Goal: Transaction & Acquisition: Purchase product/service

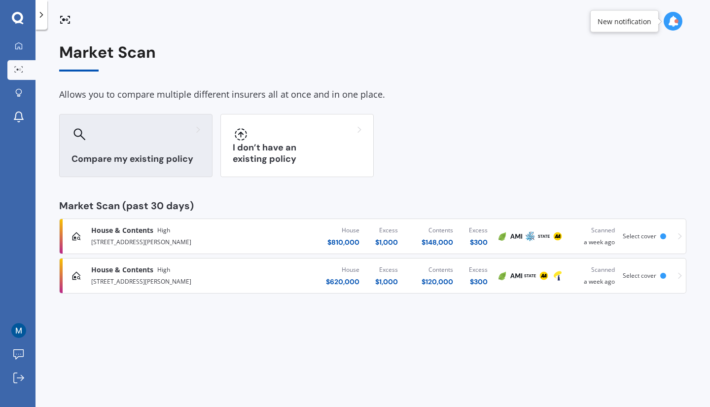
click at [116, 162] on h3 "Compare my existing policy" at bounding box center [135, 158] width 129 height 11
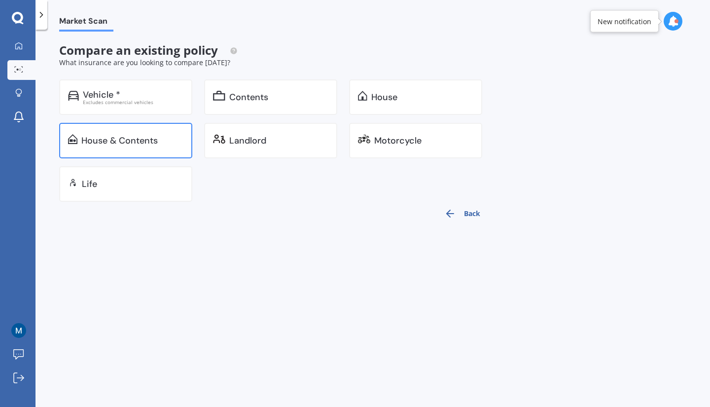
click at [120, 143] on div "House & Contents" at bounding box center [119, 141] width 76 height 10
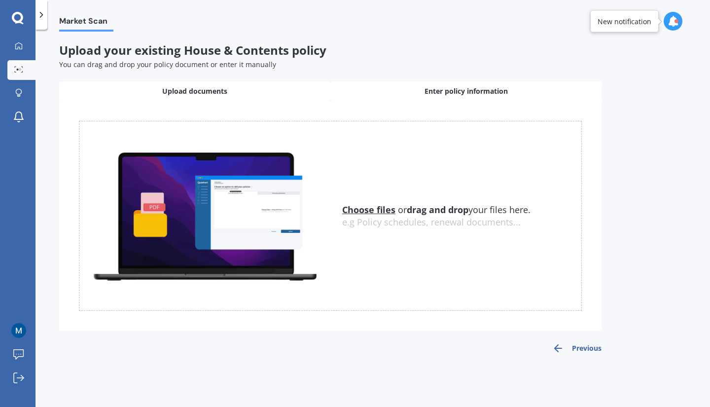
click at [436, 96] on span "Enter policy information" at bounding box center [465, 91] width 83 height 10
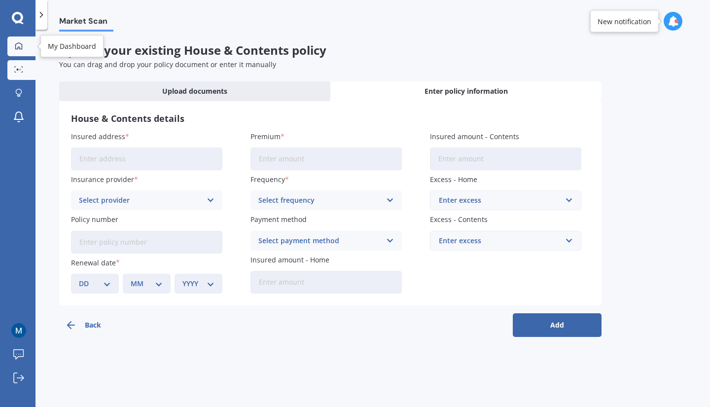
click at [18, 44] on icon at bounding box center [19, 46] width 8 height 8
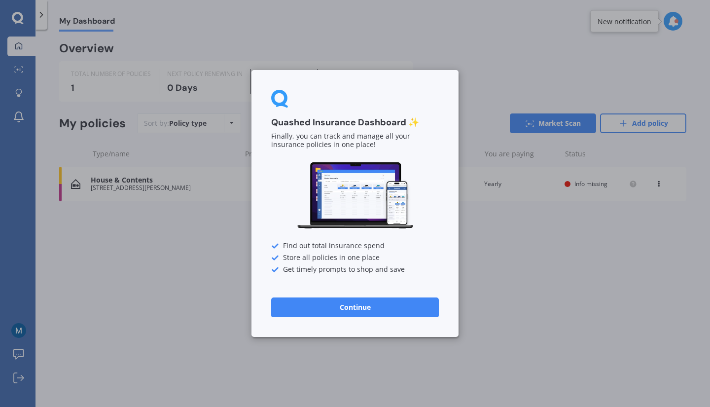
click at [352, 301] on button "Continue" at bounding box center [355, 307] width 168 height 20
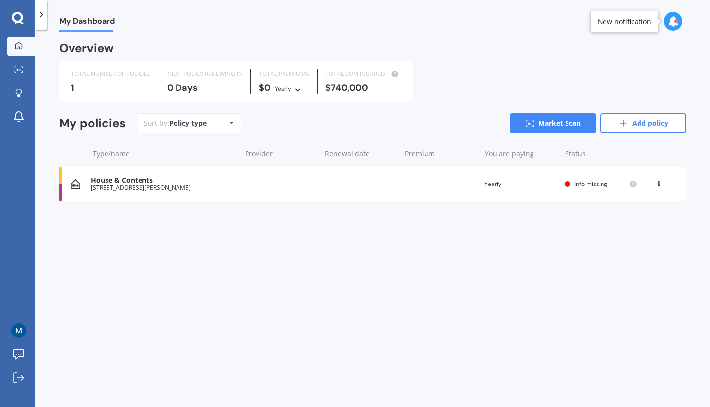
click at [16, 21] on icon at bounding box center [17, 17] width 11 height 11
click at [40, 17] on polyline at bounding box center [41, 14] width 2 height 5
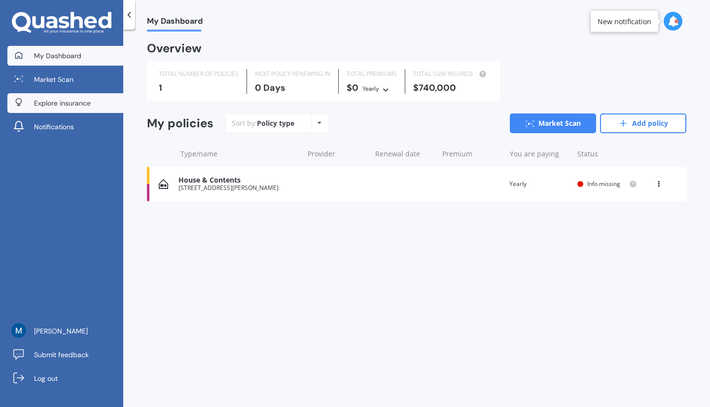
click at [56, 102] on span "Explore insurance" at bounding box center [62, 103] width 57 height 10
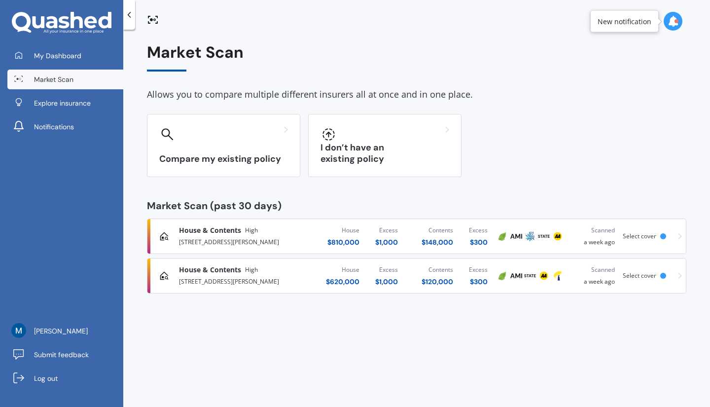
click at [679, 236] on icon at bounding box center [680, 236] width 4 height 7
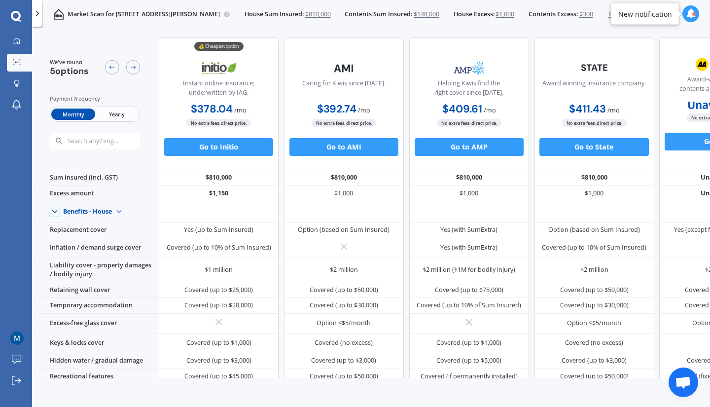
click at [119, 112] on span "Yearly" at bounding box center [116, 113] width 43 height 11
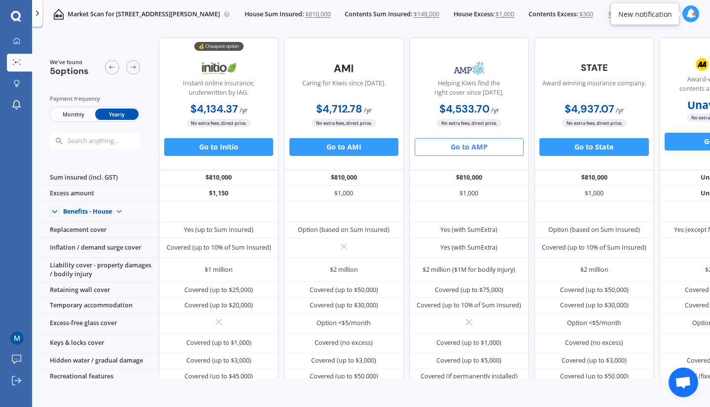
click at [461, 145] on button "Go to AMP" at bounding box center [468, 147] width 109 height 18
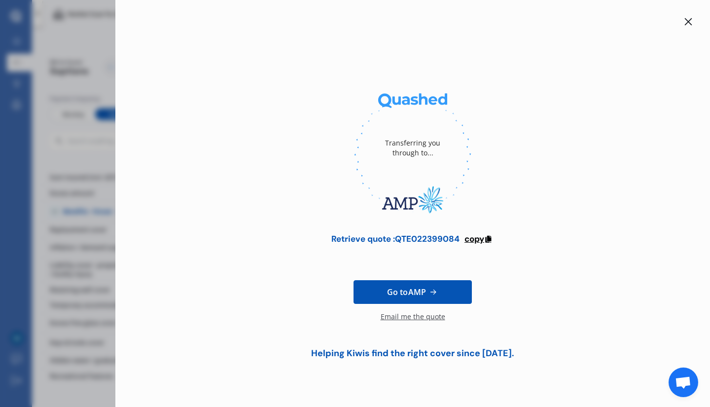
click at [478, 237] on span "copy" at bounding box center [474, 238] width 20 height 11
